Goal: Check status: Check status

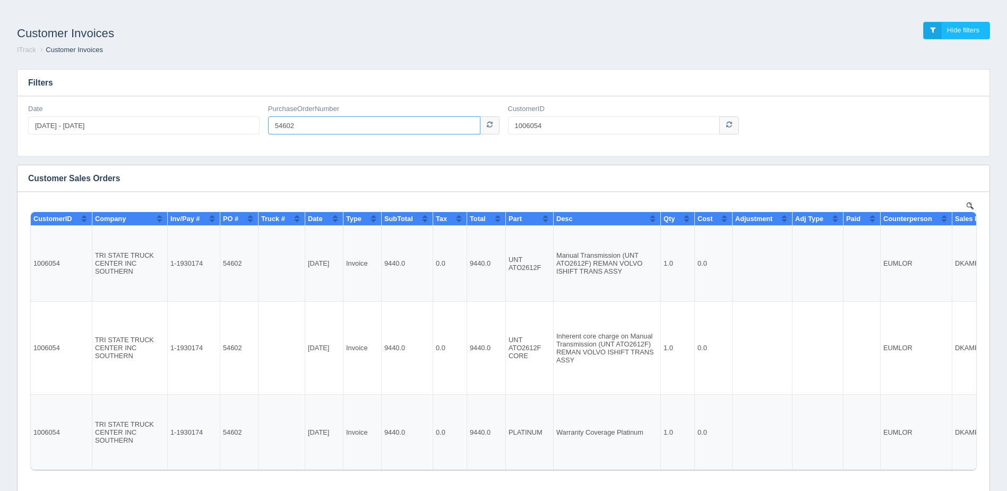
drag, startPoint x: 321, startPoint y: 125, endPoint x: 245, endPoint y: 134, distance: 77.1
click at [245, 134] on div "Date [DATE] - [DATE] PurchaseOrderNumber 54602 CustomerID 1006054" at bounding box center [504, 123] width 960 height 39
paste input "30-39872TFJ"
type input "30-39872TFJ"
click at [554, 127] on input "1006054" at bounding box center [614, 125] width 212 height 18
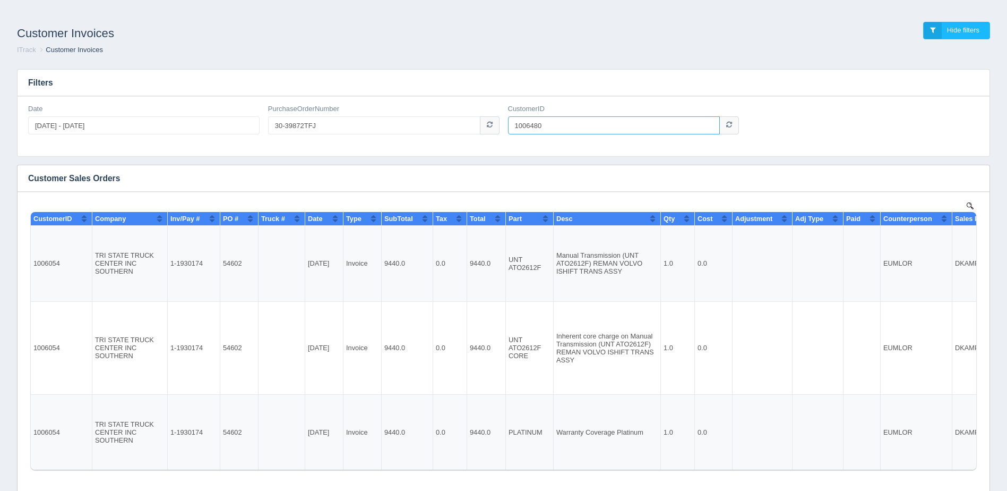
type input "1006480"
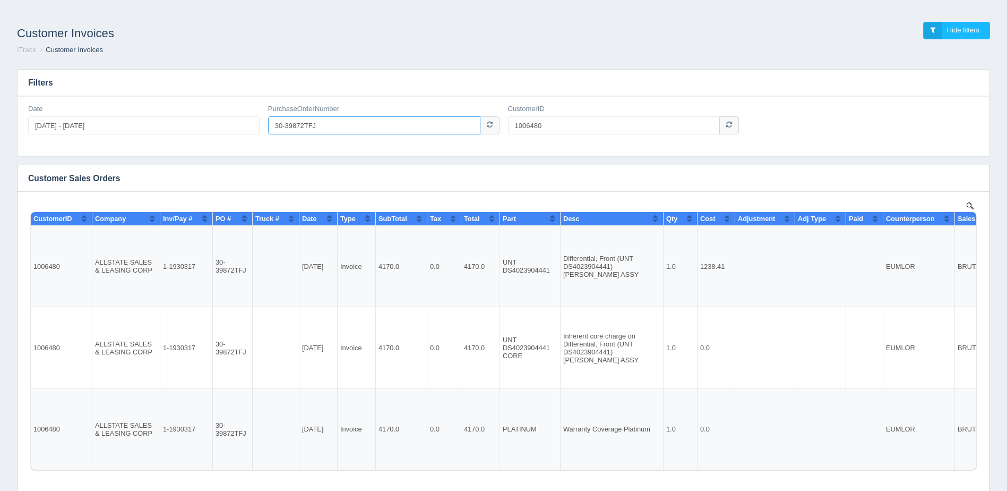
drag, startPoint x: 334, startPoint y: 125, endPoint x: 189, endPoint y: 129, distance: 145.0
click at [189, 129] on div "Date [DATE] - [DATE] PurchaseOrderNumber 30-39872TFJ CustomerID 1006480" at bounding box center [504, 123] width 960 height 39
type input "me93663"
drag, startPoint x: 570, startPoint y: 121, endPoint x: 437, endPoint y: 134, distance: 133.9
click at [437, 134] on div "Date [DATE] - [DATE] PurchaseOrderNumber me93663 CustomerID 1006480" at bounding box center [504, 123] width 960 height 39
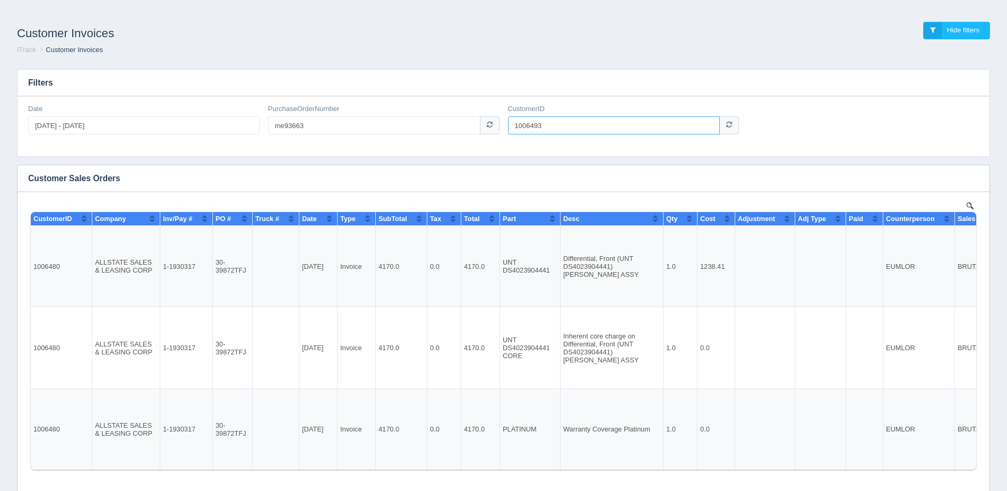
type input "1006493"
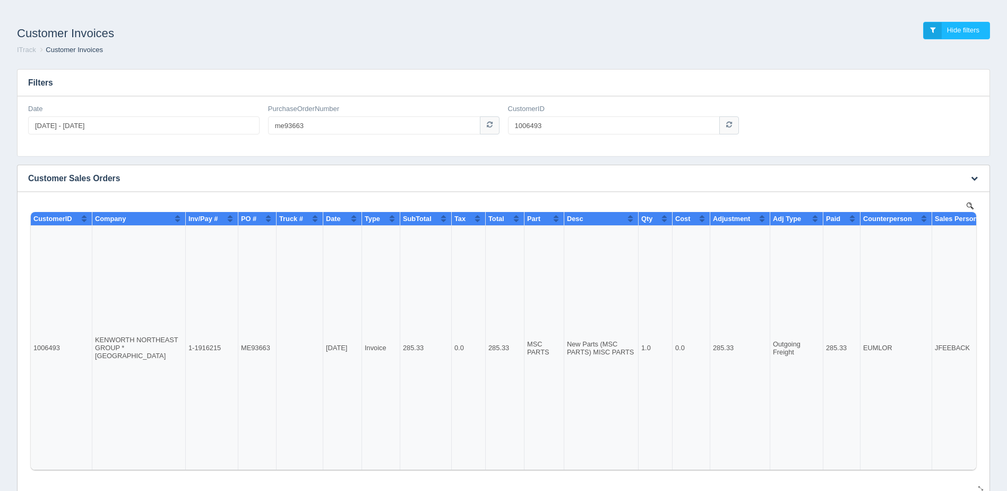
click at [216, 347] on td "1-1916215" at bounding box center [212, 348] width 53 height 244
copy td "1916215"
